Goal: Transaction & Acquisition: Purchase product/service

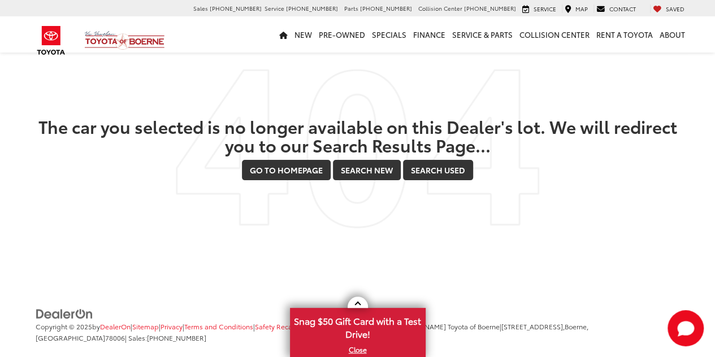
scroll to position [51, 0]
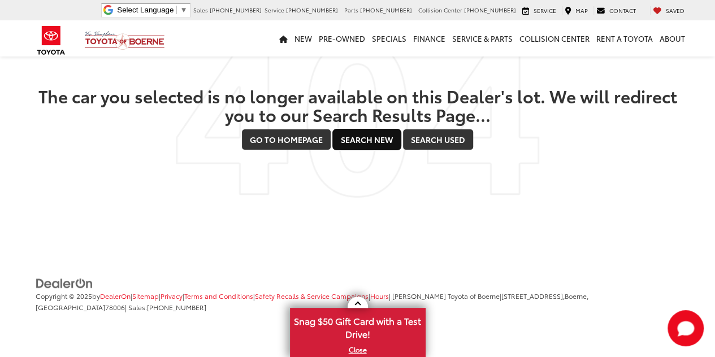
click at [356, 141] on link "Search New" at bounding box center [367, 139] width 68 height 20
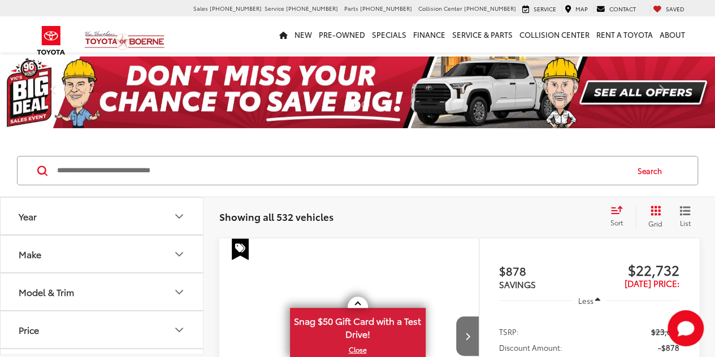
click at [183, 212] on icon "Year" at bounding box center [179, 217] width 14 height 14
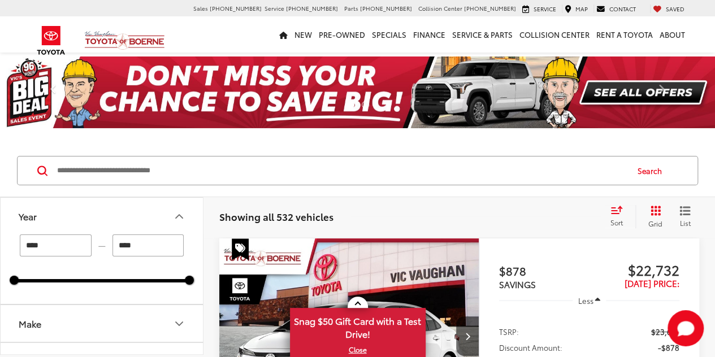
scroll to position [113, 0]
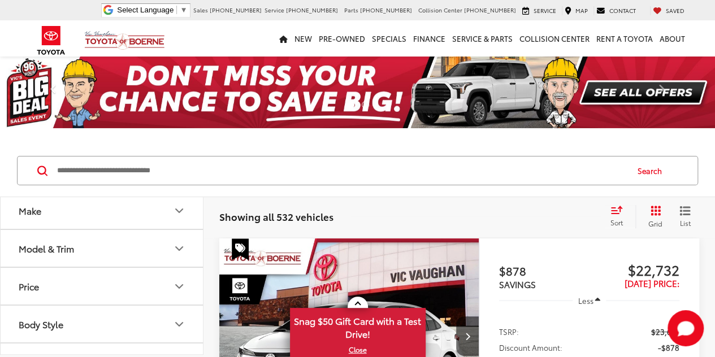
click at [99, 222] on button "Make" at bounding box center [103, 210] width 204 height 37
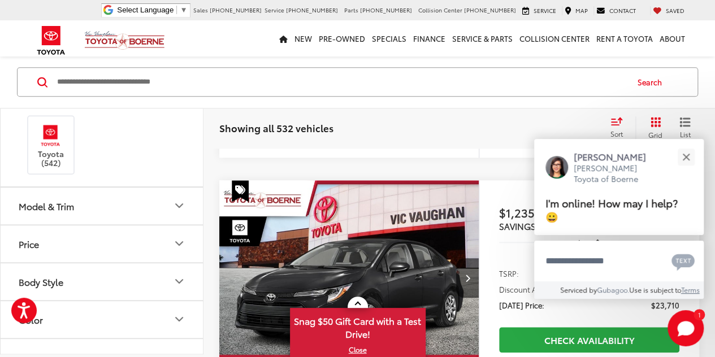
scroll to position [135, 0]
click at [178, 200] on icon "Model & Trim" at bounding box center [179, 207] width 14 height 14
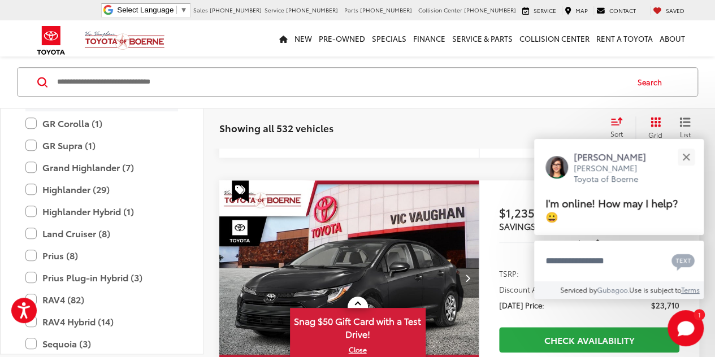
scroll to position [411, 0]
click at [31, 192] on label "Highlander (29)" at bounding box center [101, 189] width 153 height 20
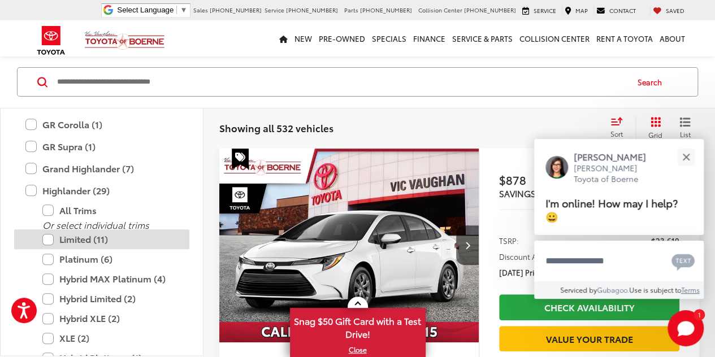
scroll to position [89, 0]
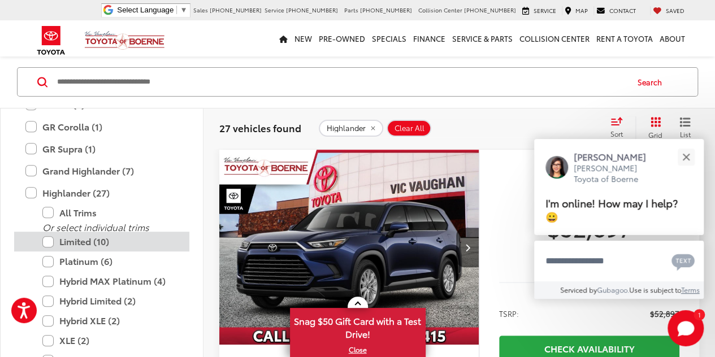
click at [48, 239] on label "Limited (10)" at bounding box center [110, 242] width 136 height 20
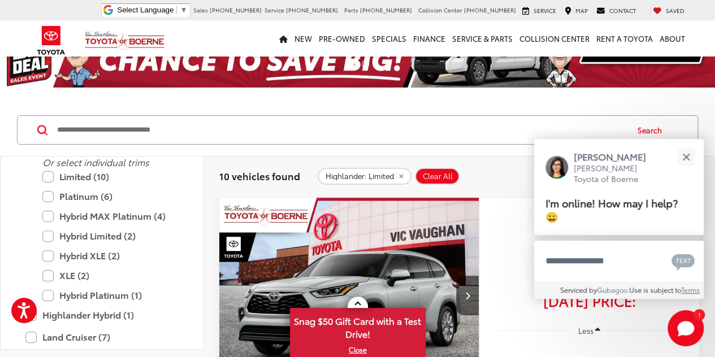
scroll to position [32, 0]
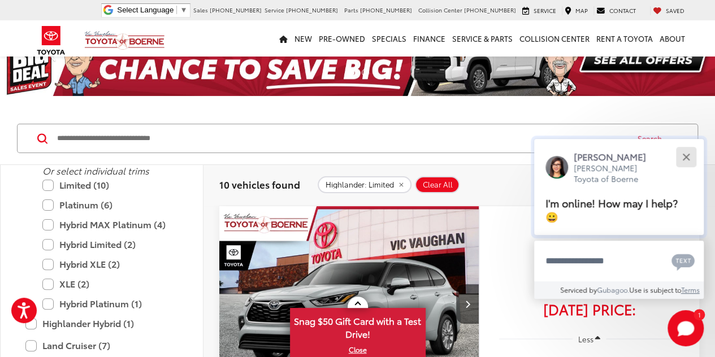
click at [685, 158] on div "Close" at bounding box center [686, 156] width 7 height 7
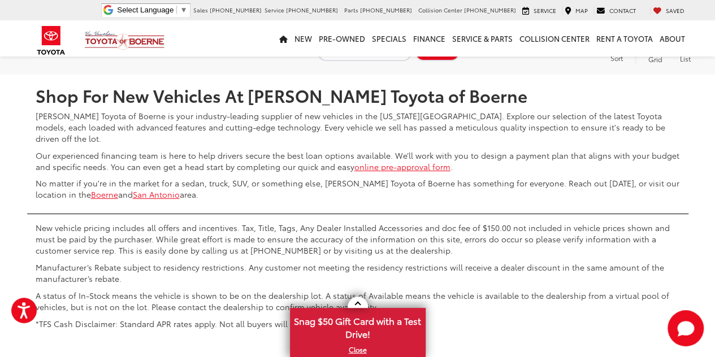
scroll to position [15, 0]
type input "****"
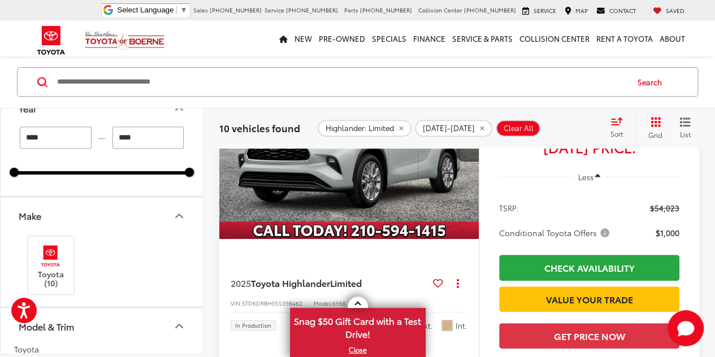
scroll to position [202, 0]
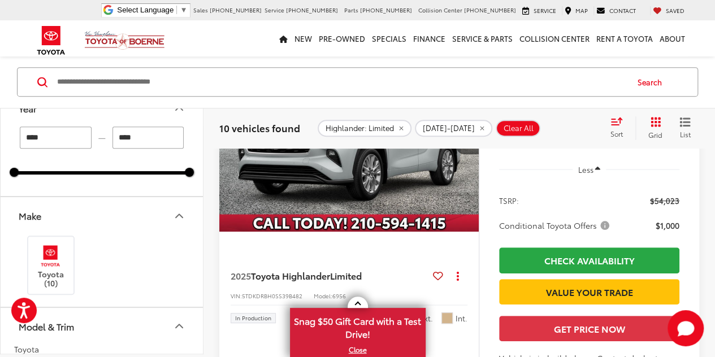
click at [139, 138] on input "****" at bounding box center [149, 138] width 72 height 22
type input "****"
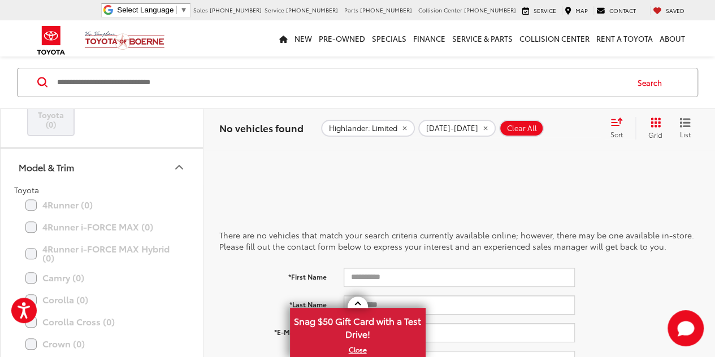
scroll to position [178, 0]
